Goal: Transaction & Acquisition: Purchase product/service

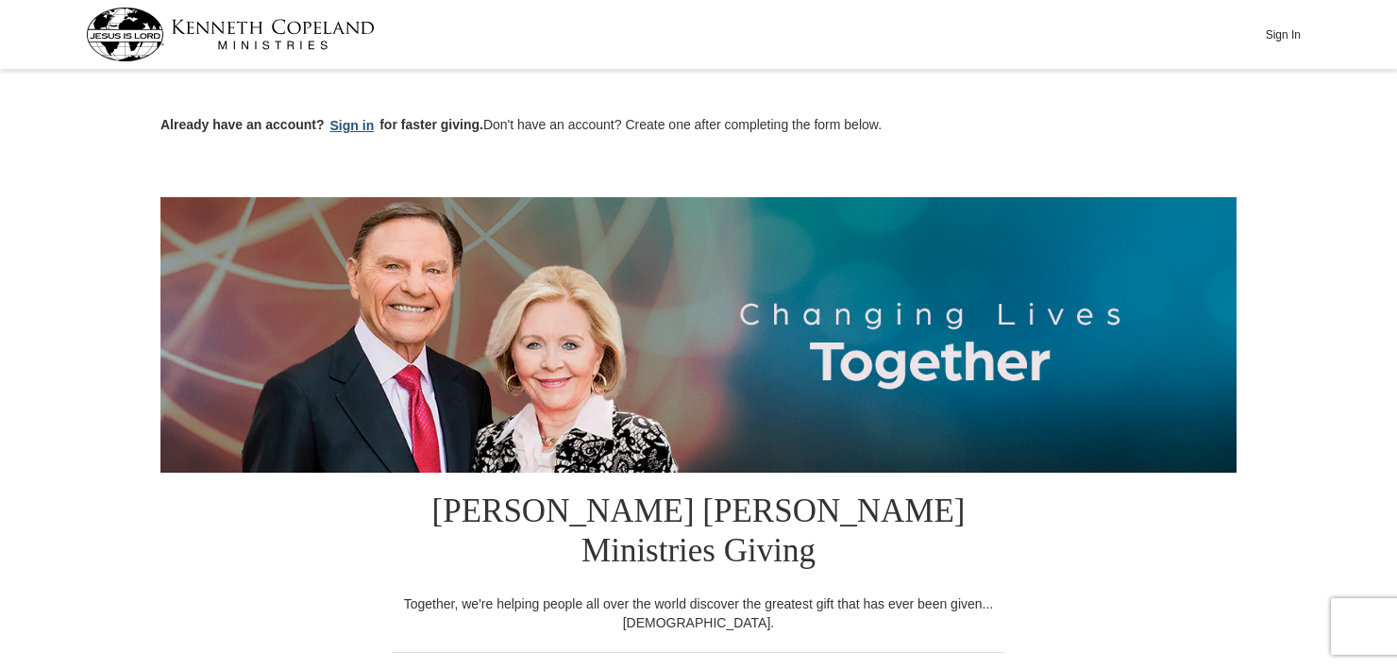
click at [351, 126] on button "Sign in" at bounding box center [353, 126] width 56 height 22
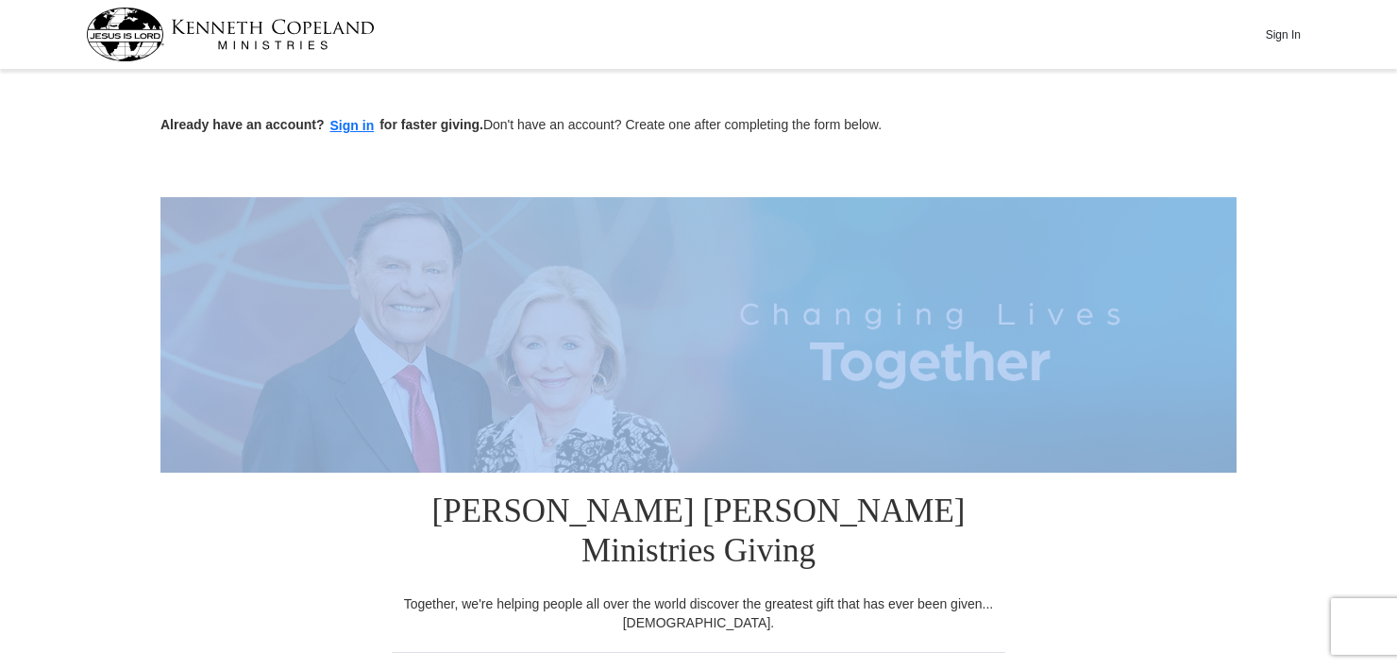
drag, startPoint x: 1396, startPoint y: 113, endPoint x: 1399, endPoint y: 207, distance: 93.5
drag, startPoint x: 1399, startPoint y: 207, endPoint x: 1394, endPoint y: 102, distance: 105.0
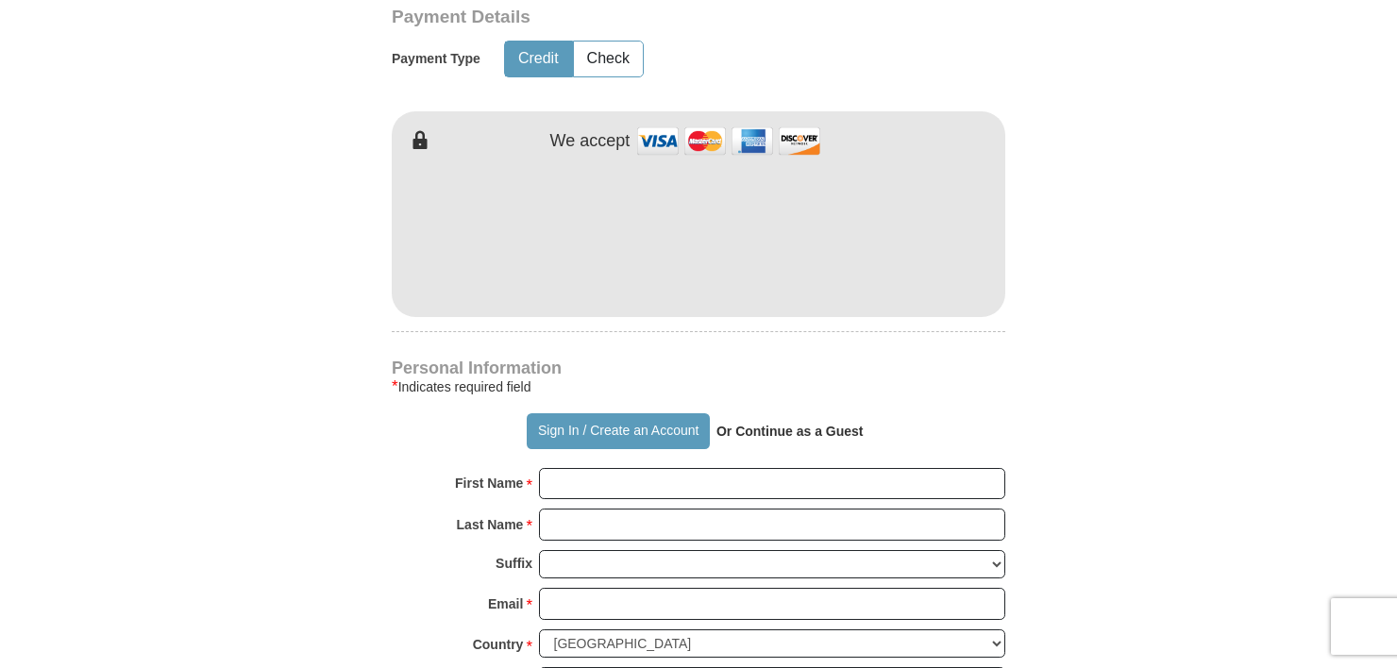
scroll to position [1042, 0]
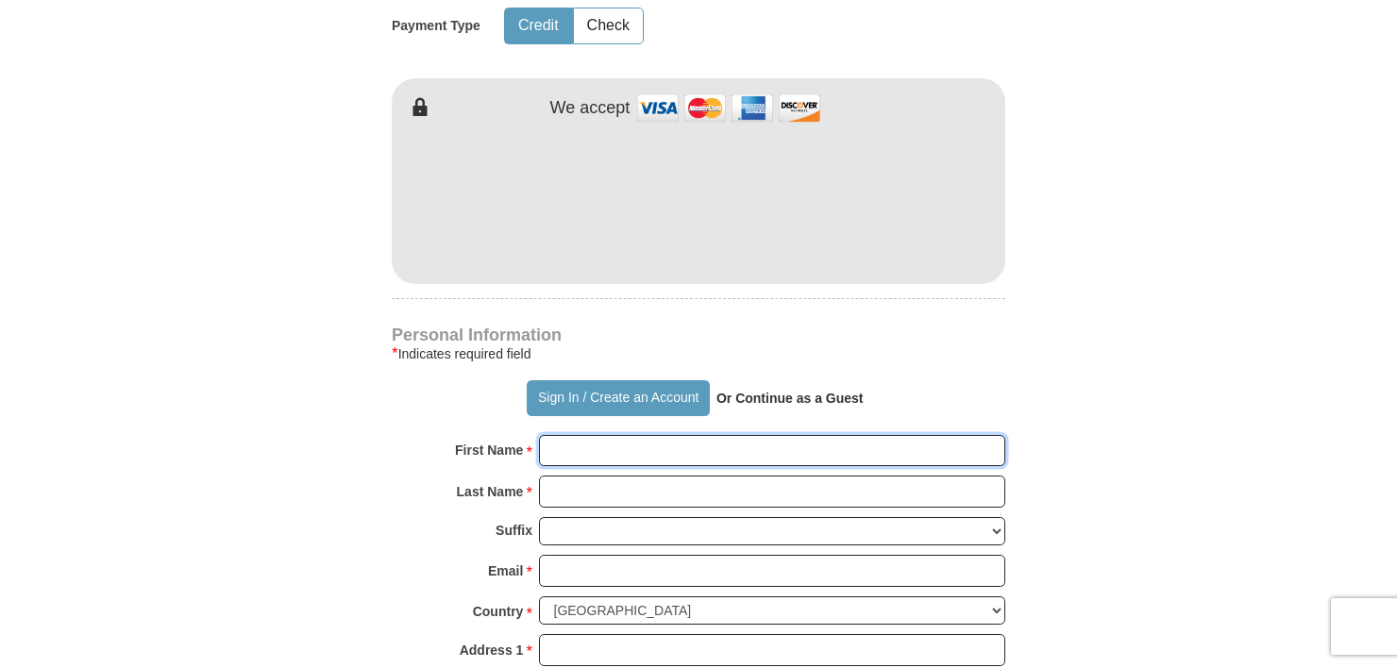
click at [625, 435] on input "First Name *" at bounding box center [772, 451] width 466 height 32
type input "[PERSON_NAME]"
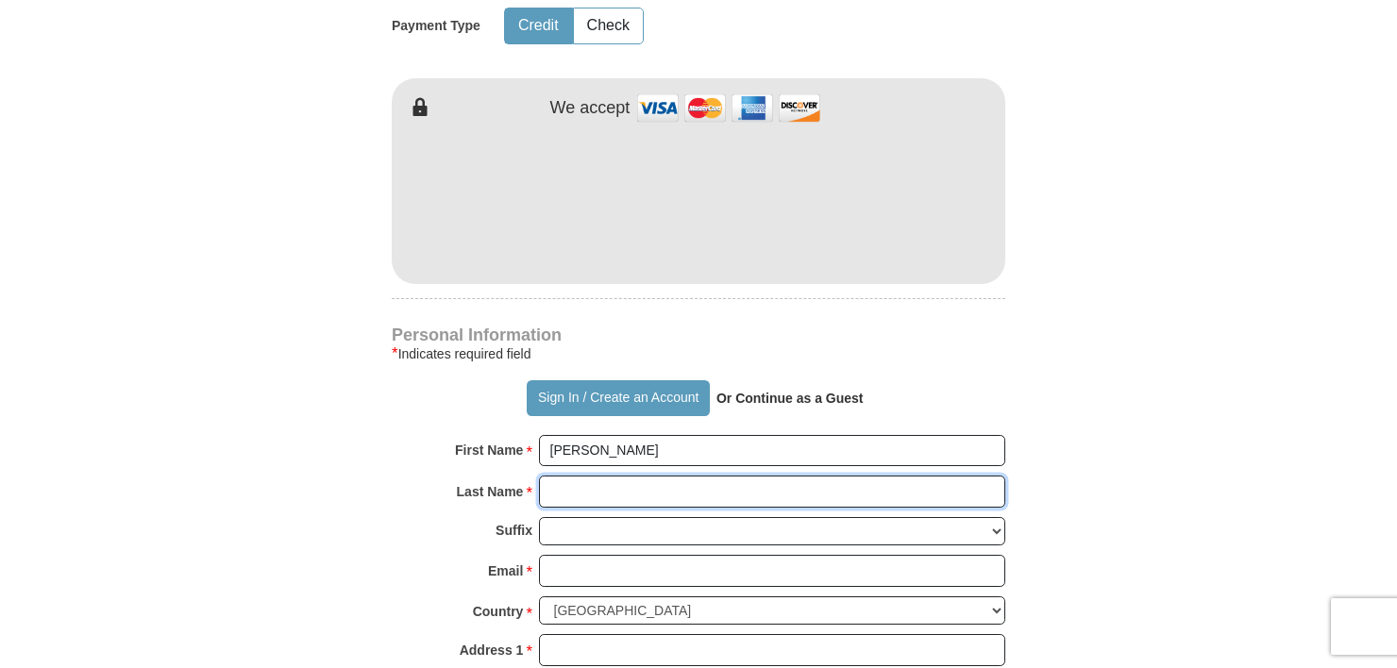
click at [939, 476] on input "Last Name *" at bounding box center [772, 492] width 466 height 32
type input "[PERSON_NAME]"
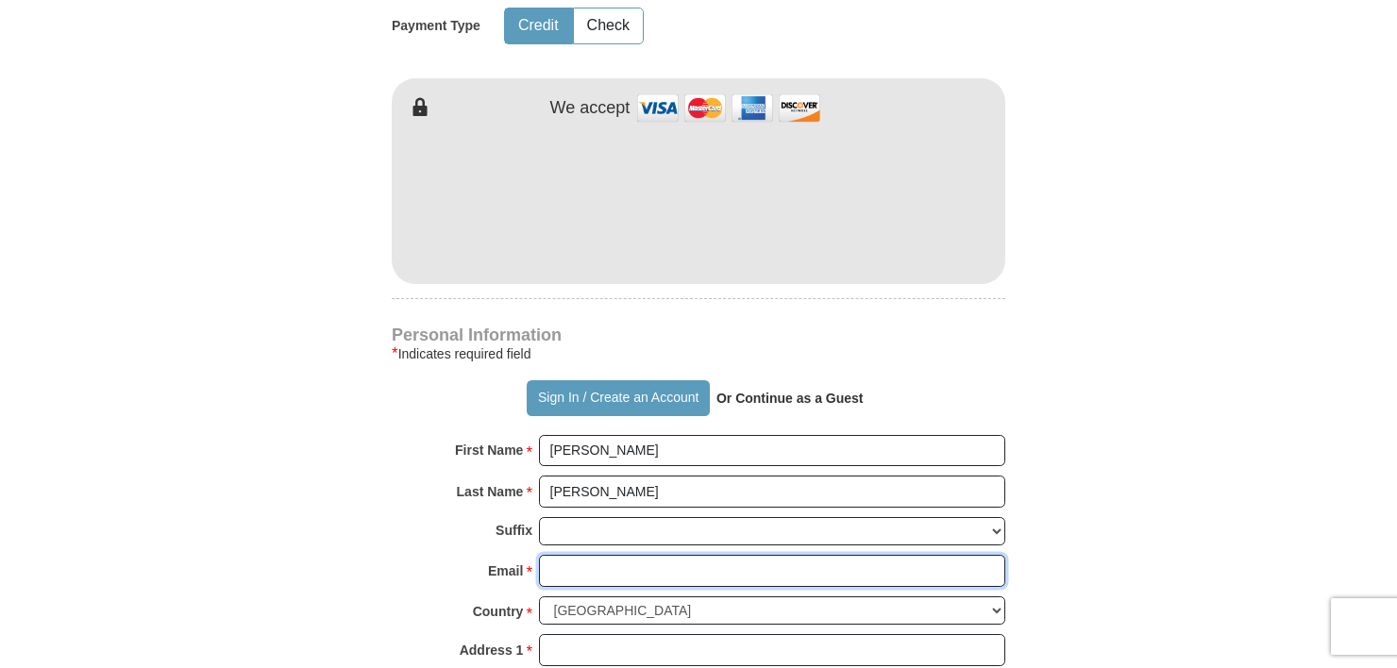
click at [712, 555] on input "Email *" at bounding box center [772, 571] width 466 height 32
type input "[EMAIL_ADDRESS][DOMAIN_NAME]"
type input "61103"
type input "7792081897"
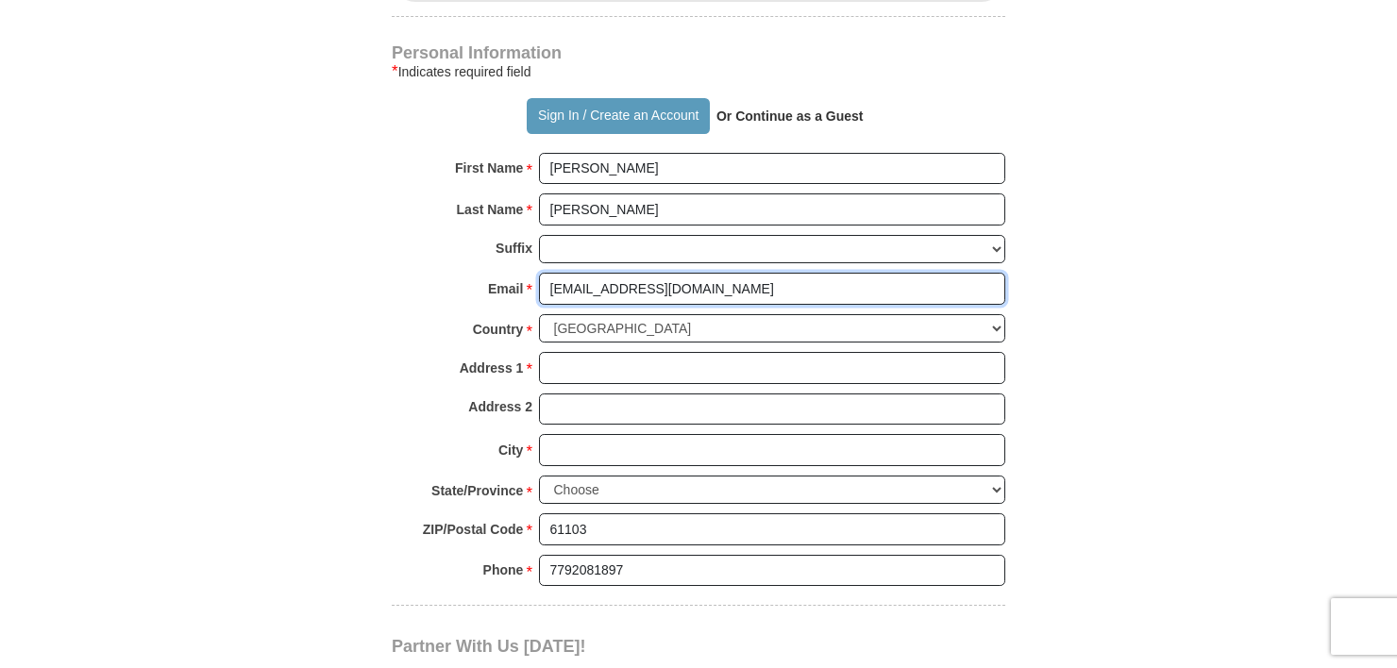
scroll to position [1329, 0]
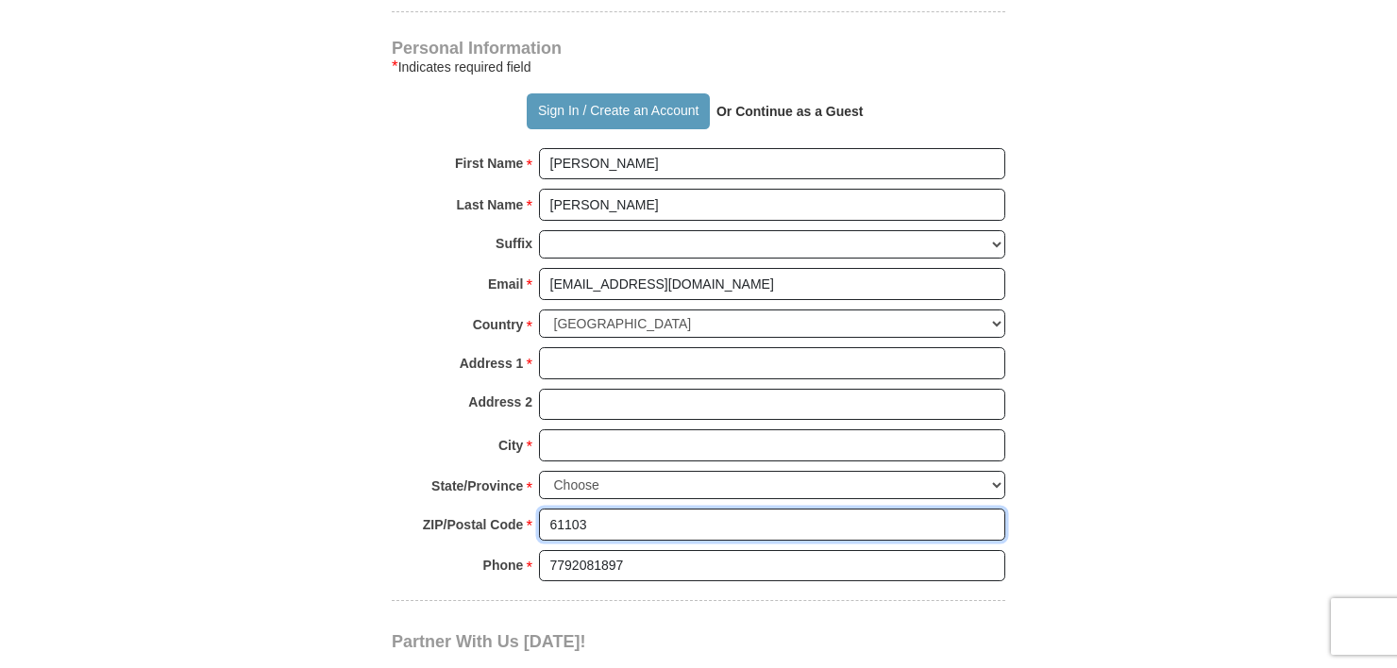
click at [646, 509] on input "61103" at bounding box center [772, 525] width 466 height 32
type input "61109"
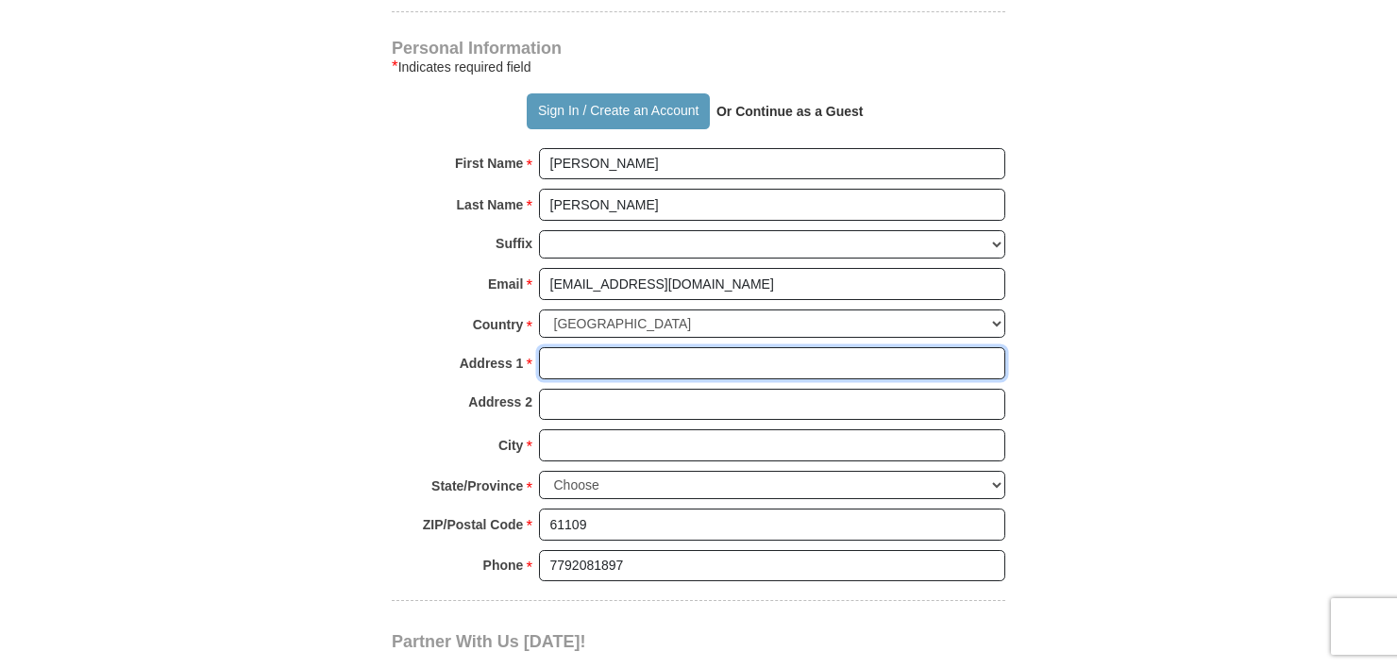
click at [580, 347] on input "Address 1 *" at bounding box center [772, 363] width 466 height 32
type input "[STREET_ADDRESS][PERSON_NAME]"
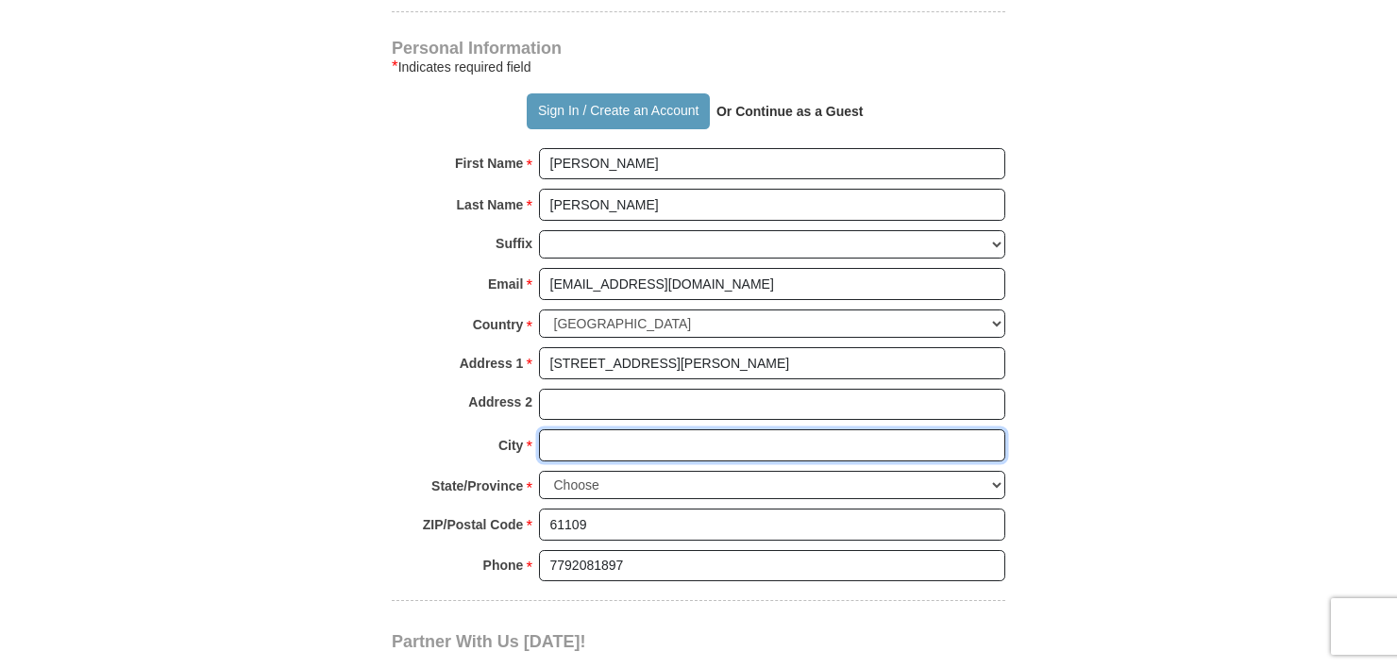
type input "Rockford"
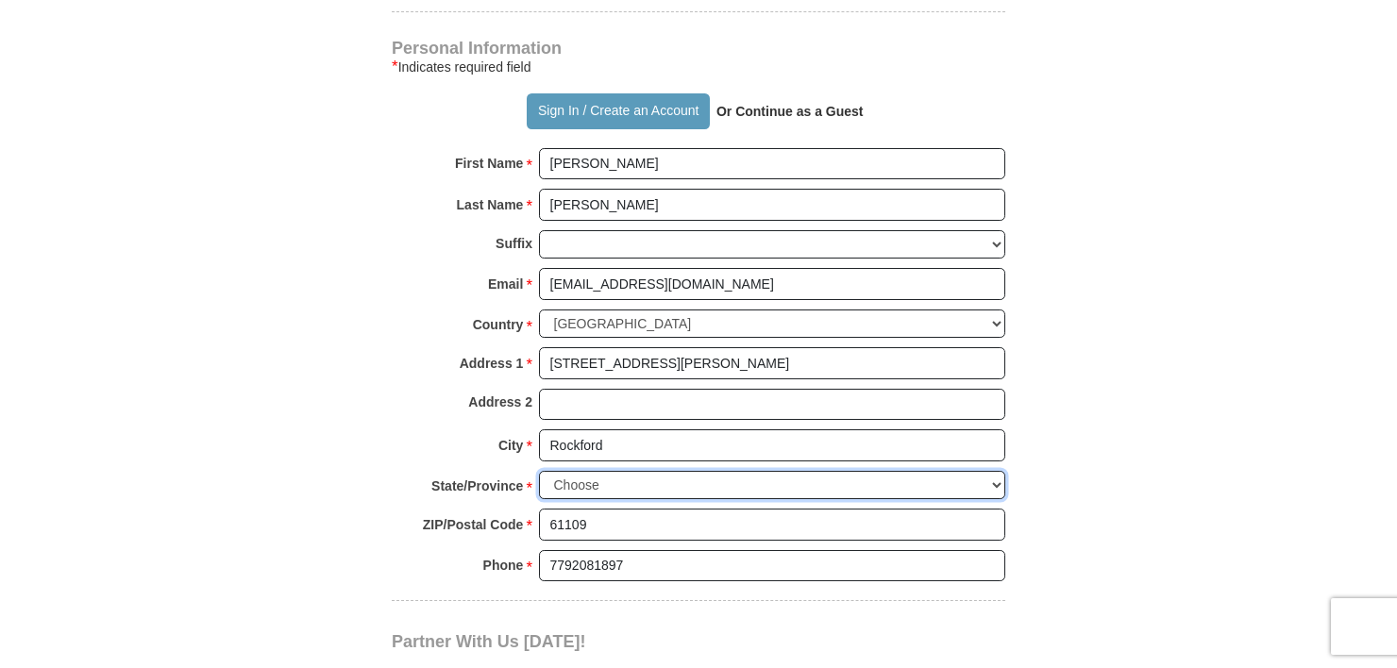
select select "IL"
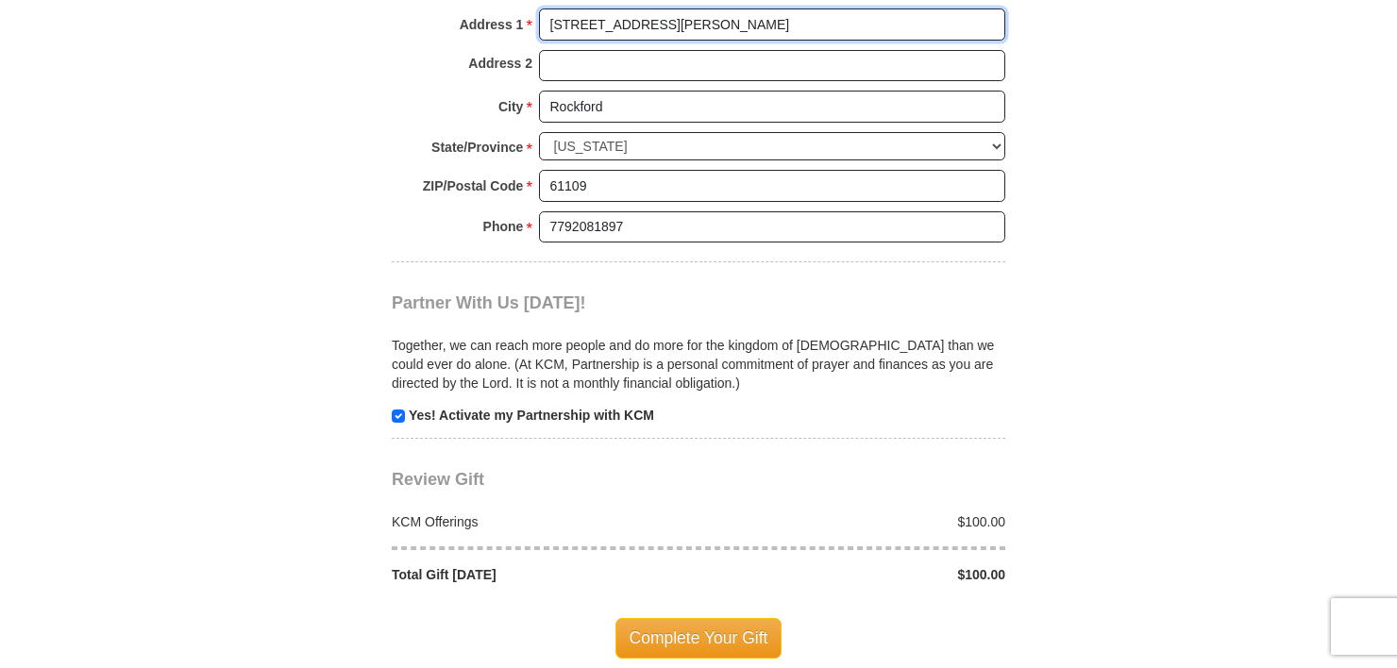
scroll to position [1721, 0]
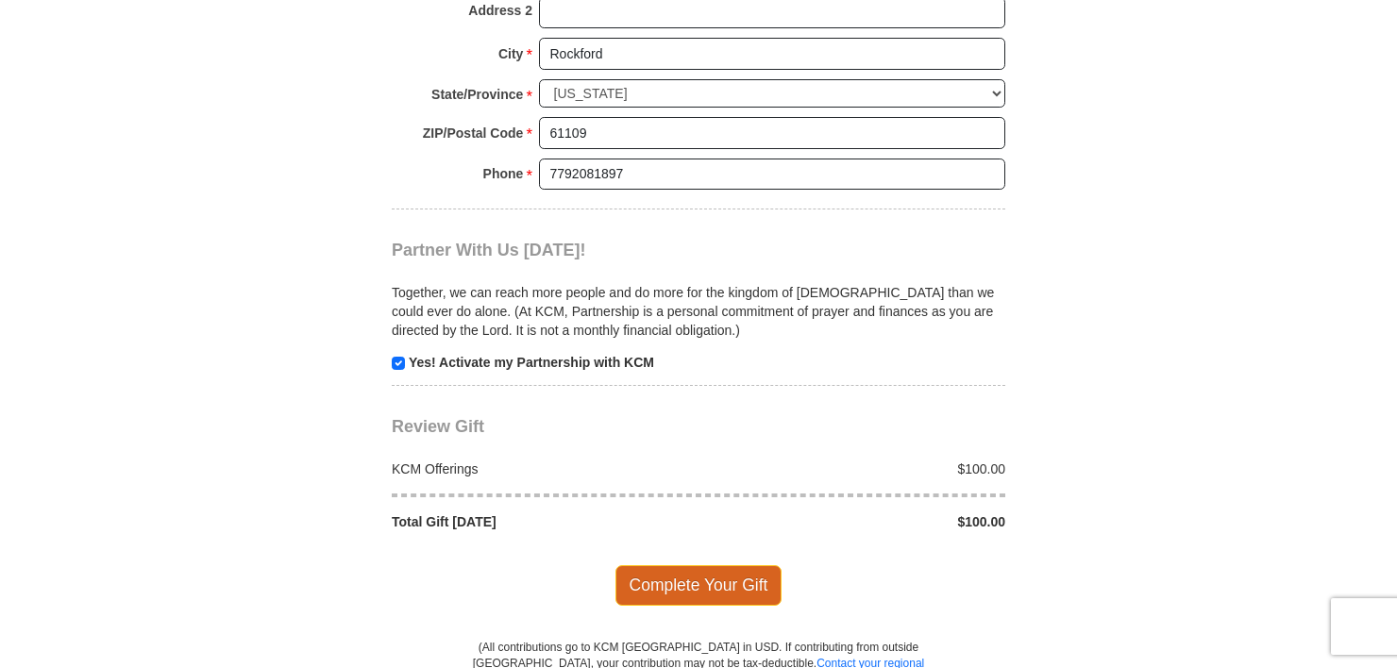
click at [762, 566] on span "Complete Your Gift" at bounding box center [699, 586] width 167 height 40
